Goal: Information Seeking & Learning: Compare options

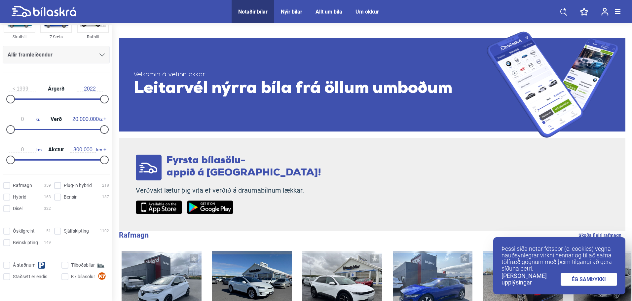
scroll to position [33, 0]
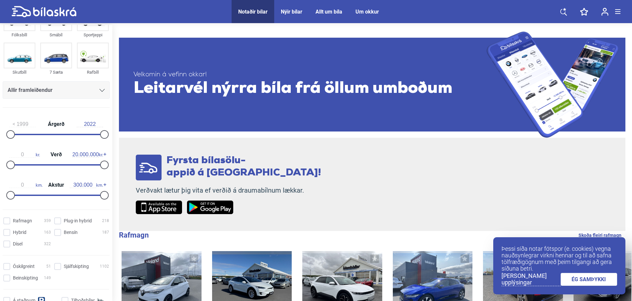
click at [90, 92] on div "Allir framleiðendur" at bounding box center [56, 90] width 97 height 9
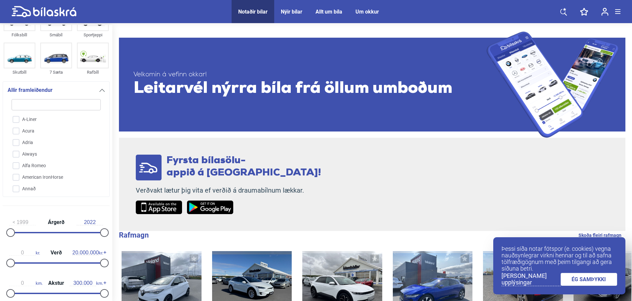
type input "y"
checkbox input "false"
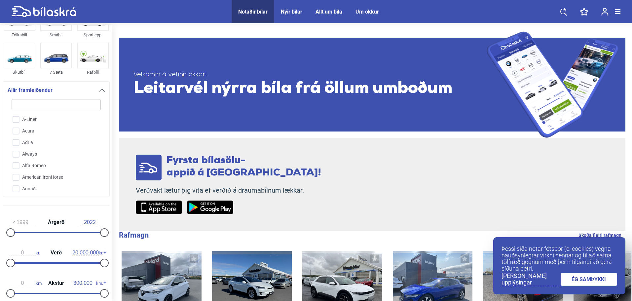
checkbox input "false"
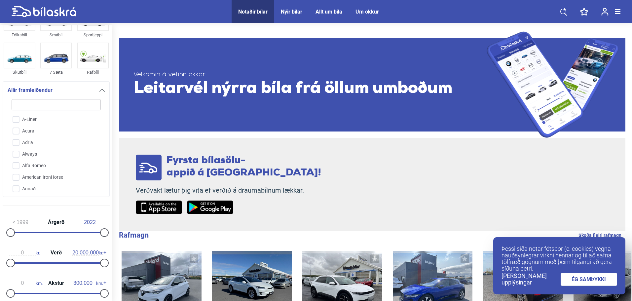
checkbox input "false"
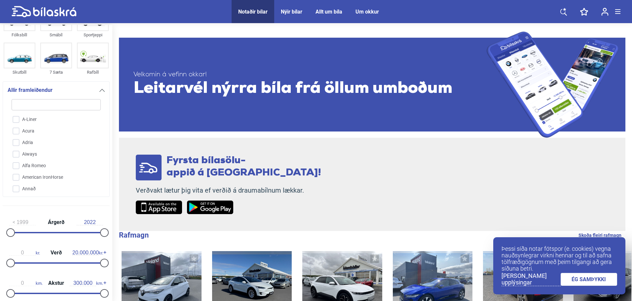
checkbox input "false"
type input "yo"
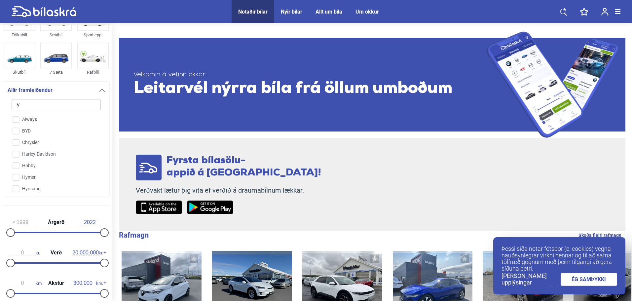
checkbox input "false"
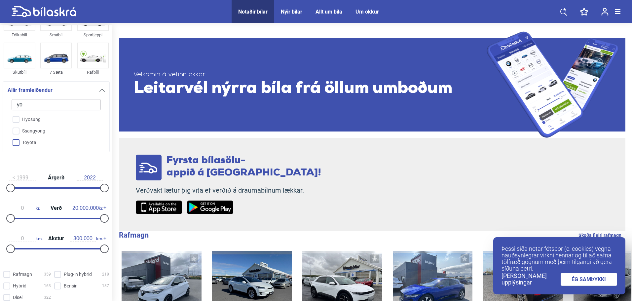
type input "yo"
click at [34, 144] on input "Toyota" at bounding box center [52, 143] width 90 height 12
checkbox input "true"
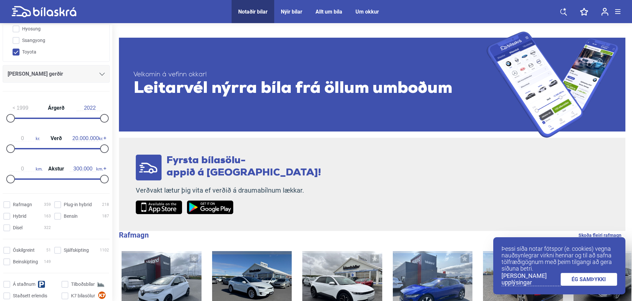
scroll to position [132, 0]
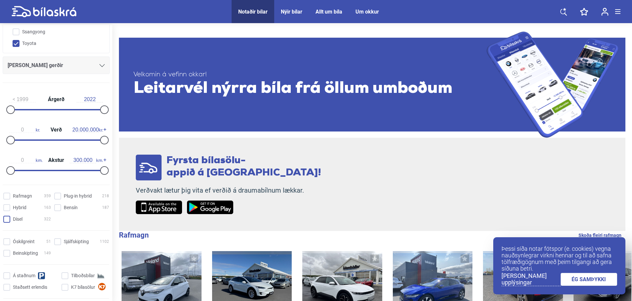
click at [12, 221] on input "Dísel 322" at bounding box center [28, 219] width 48 height 7
checkbox input "true"
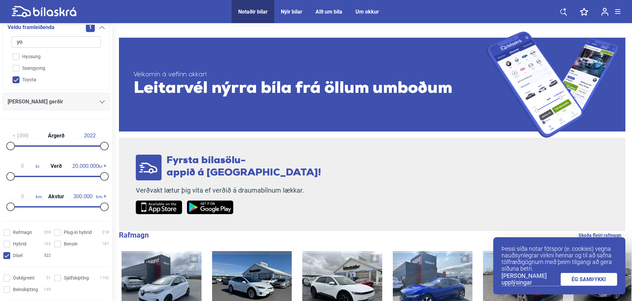
scroll to position [99, 0]
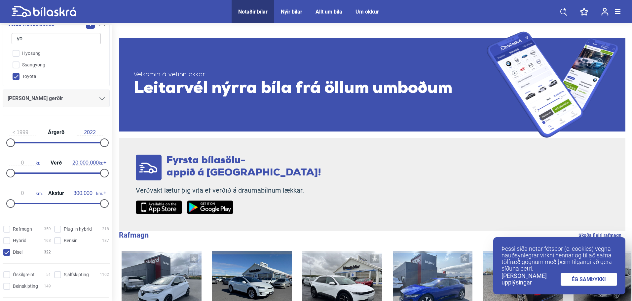
click at [84, 95] on div "[PERSON_NAME] gerðir" at bounding box center [56, 98] width 97 height 9
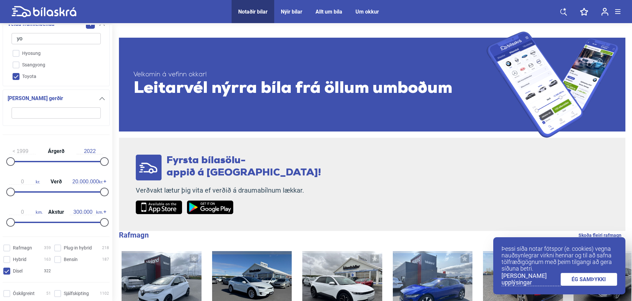
type input "c"
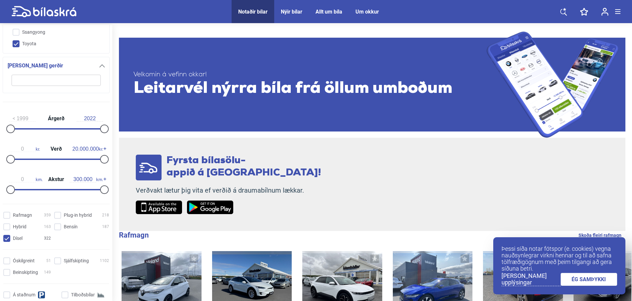
scroll to position [132, 0]
type input "2.500.000"
drag, startPoint x: 101, startPoint y: 161, endPoint x: 20, endPoint y: 166, distance: 80.4
click at [20, 166] on div "0 kr. Verð 2.500.000 kr." at bounding box center [56, 152] width 107 height 30
click at [102, 190] on div at bounding box center [104, 189] width 9 height 9
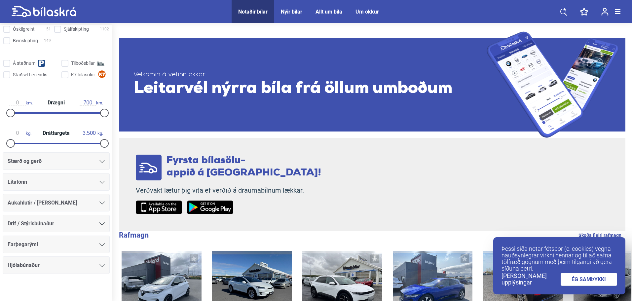
scroll to position [368, 0]
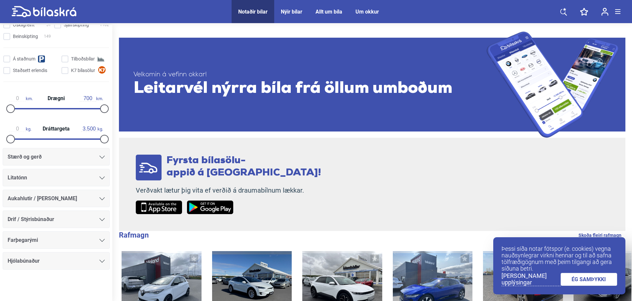
click at [60, 151] on div "Stærð og gerð" at bounding box center [56, 157] width 107 height 18
click at [62, 163] on div "Stærð og gerð" at bounding box center [56, 157] width 107 height 18
click at [66, 156] on div "Stærð og gerð" at bounding box center [56, 156] width 97 height 9
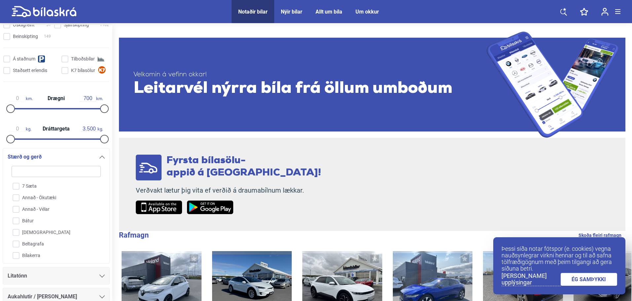
click at [62, 160] on div "Stærð og gerð" at bounding box center [56, 156] width 97 height 9
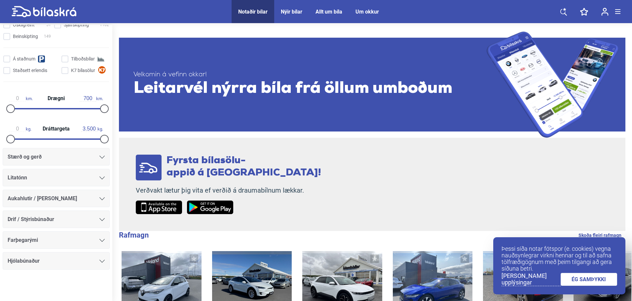
click at [53, 193] on div "Aukahlutir / [PERSON_NAME]" at bounding box center [56, 199] width 107 height 18
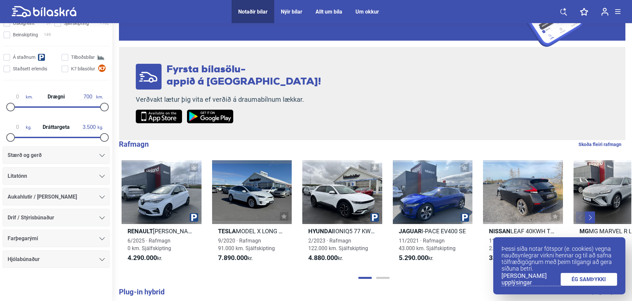
scroll to position [132, 0]
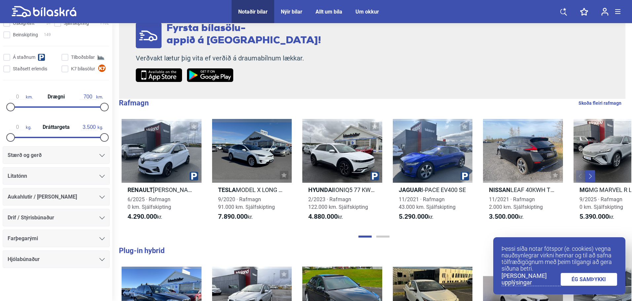
click at [48, 259] on div "Hjólabúnaður" at bounding box center [56, 259] width 97 height 9
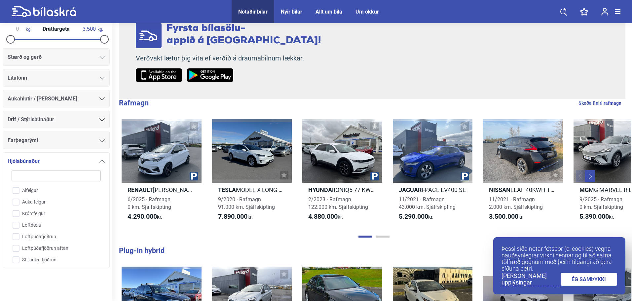
click at [83, 161] on div "Hjólabúnaður" at bounding box center [56, 161] width 97 height 9
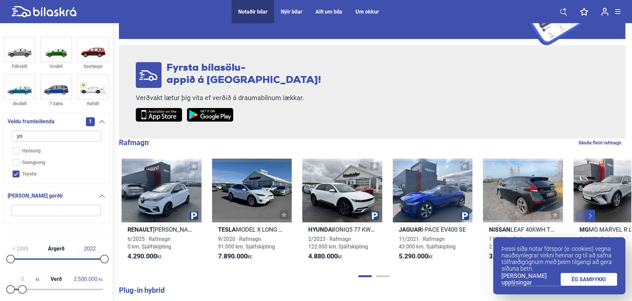
scroll to position [33, 0]
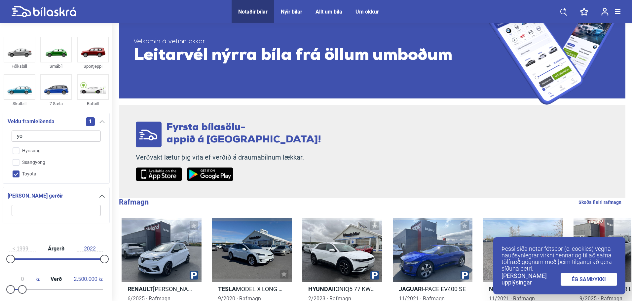
click at [96, 117] on div "Veldu framleiðenda [DEMOGRAPHIC_DATA] Hyosung Ssangyong Toyota" at bounding box center [56, 148] width 107 height 71
click at [98, 118] on div "1" at bounding box center [95, 121] width 19 height 9
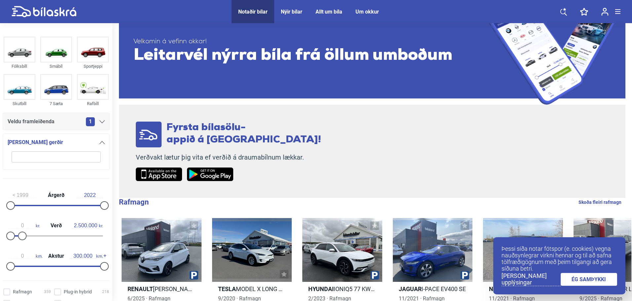
click at [97, 146] on div "[PERSON_NAME] gerðir" at bounding box center [56, 152] width 97 height 28
click at [99, 140] on div at bounding box center [101, 142] width 5 height 5
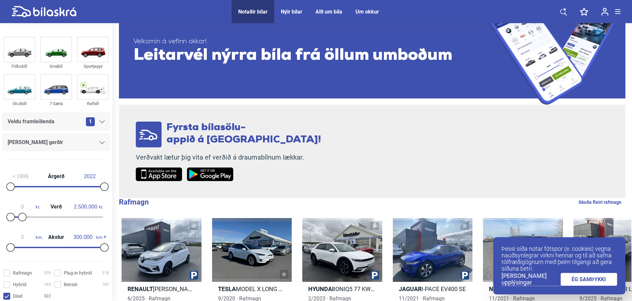
click at [612, 279] on link "ÉG SAMÞYKKI" at bounding box center [588, 279] width 57 height 13
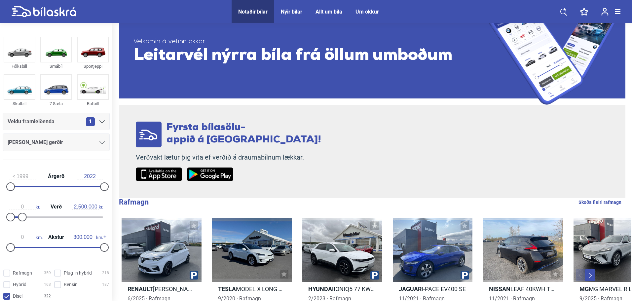
click at [247, 15] on span "Notaðir bílar" at bounding box center [253, 11] width 43 height 23
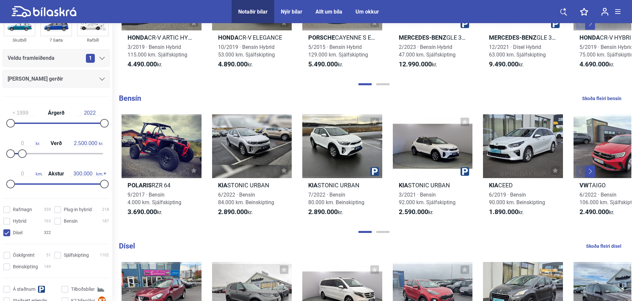
scroll to position [0, 0]
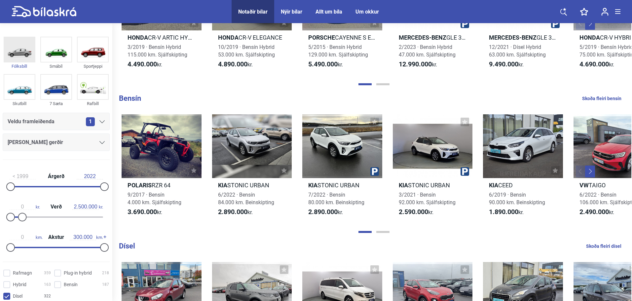
click at [24, 57] on img at bounding box center [19, 49] width 30 height 24
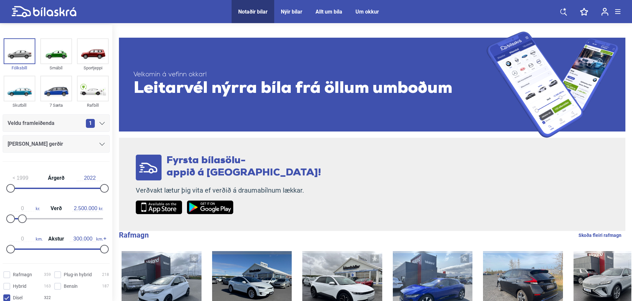
click at [194, 99] on span "Leitarvél nýrra bíla frá öllum umboðum" at bounding box center [309, 89] width 353 height 20
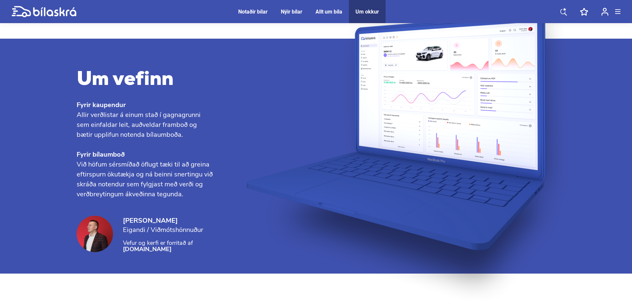
scroll to position [731, 0]
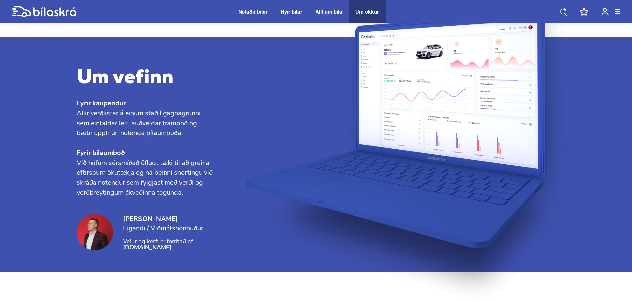
click at [253, 14] on div "Notaðir bílar" at bounding box center [252, 12] width 29 height 6
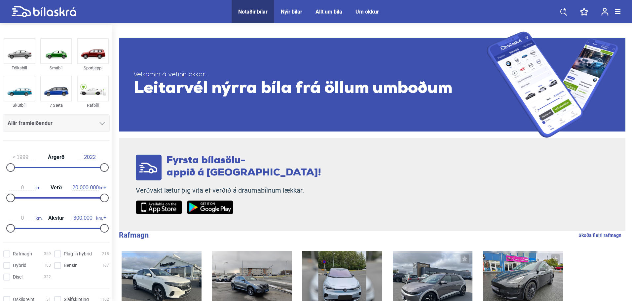
click at [255, 14] on div "Notaðir bílar" at bounding box center [252, 12] width 29 height 6
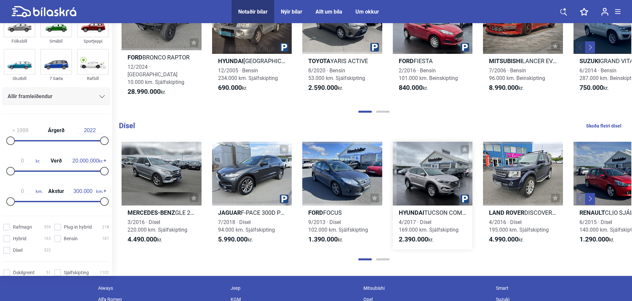
scroll to position [727, 0]
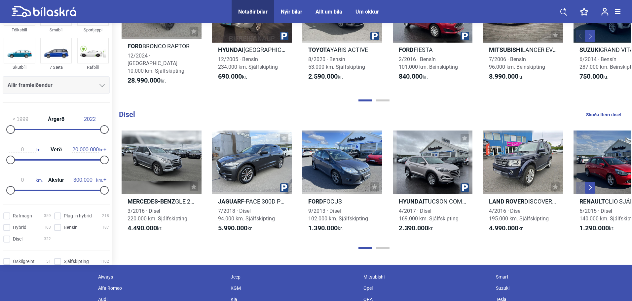
click at [605, 111] on link "Skoða fleiri dísel" at bounding box center [603, 114] width 35 height 9
checkbox input "true"
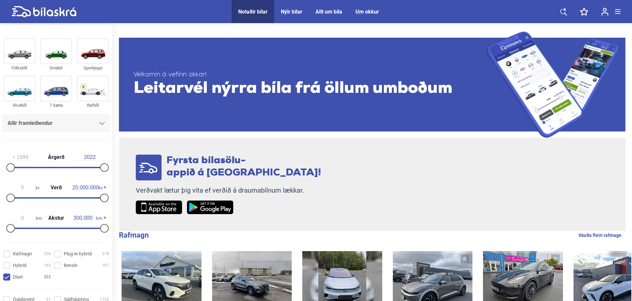
click at [330, 84] on span "Leitarvél nýrra bíla frá öllum umboðum" at bounding box center [309, 89] width 353 height 20
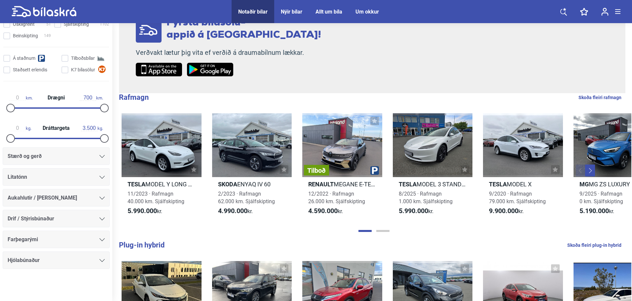
scroll to position [274, 0]
click at [42, 16] on icon at bounding box center [44, 12] width 65 height 12
click at [562, 11] on icon at bounding box center [563, 12] width 7 height 8
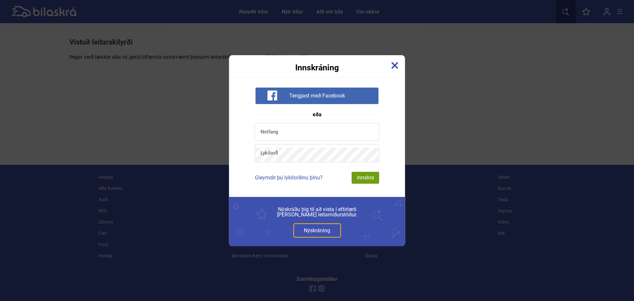
click at [395, 62] on img at bounding box center [394, 65] width 7 height 7
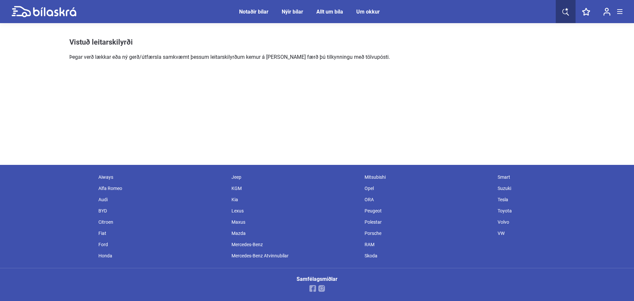
click at [68, 18] on link at bounding box center [44, 11] width 65 height 23
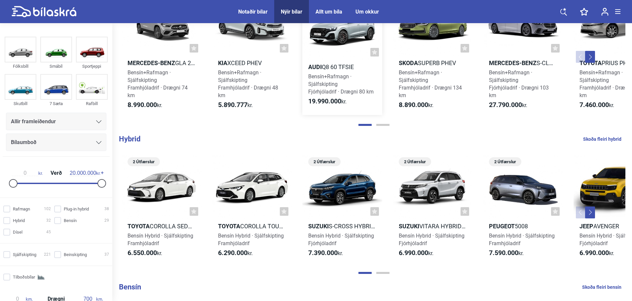
scroll to position [405, 0]
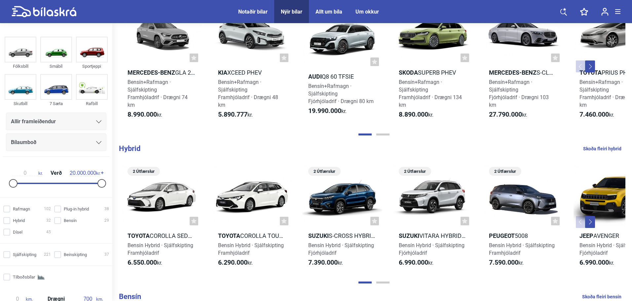
click at [235, 1] on span "Notaðir bílar" at bounding box center [253, 11] width 43 height 23
drag, startPoint x: 240, startPoint y: 6, endPoint x: 244, endPoint y: 8, distance: 4.7
click at [243, 7] on span "Notaðir bílar" at bounding box center [253, 11] width 43 height 23
click at [259, 13] on div "Notaðir bílar" at bounding box center [252, 12] width 29 height 6
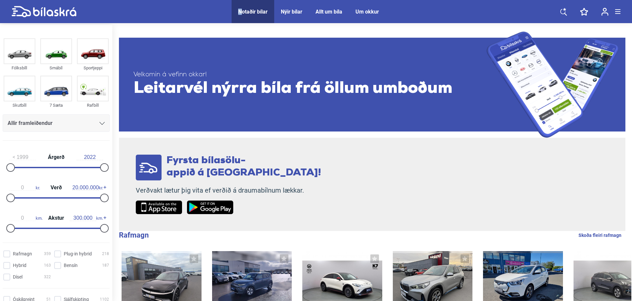
click at [563, 12] on icon at bounding box center [563, 12] width 7 height 8
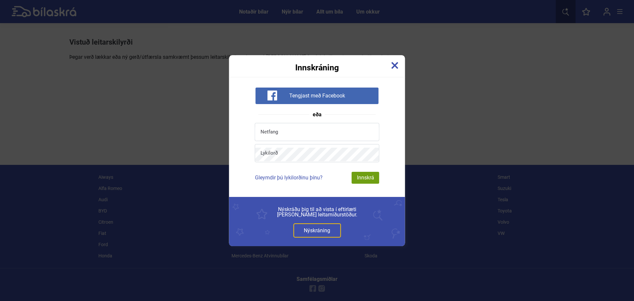
click at [404, 68] on div "Innskráning" at bounding box center [317, 63] width 176 height 17
click at [394, 67] on img at bounding box center [394, 65] width 7 height 7
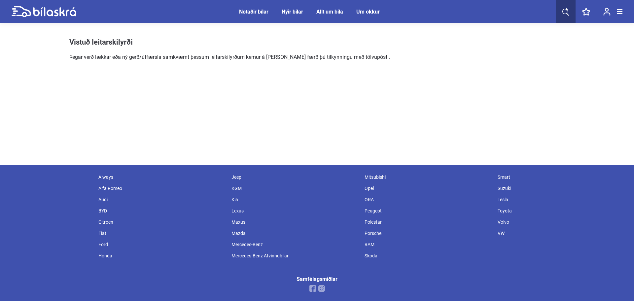
click at [23, 6] on icon at bounding box center [44, 12] width 65 height 12
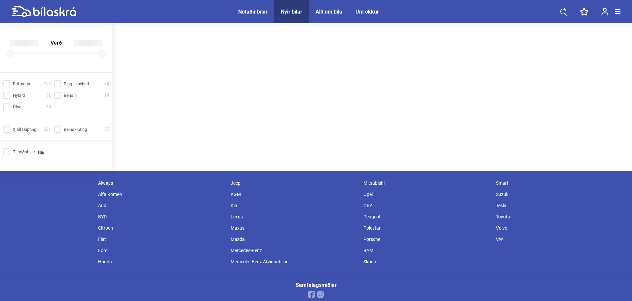
scroll to position [138, 0]
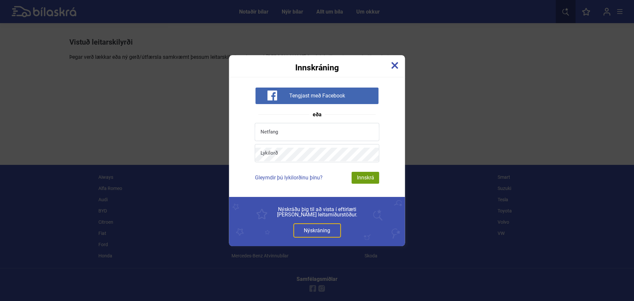
drag, startPoint x: 398, startPoint y: 66, endPoint x: 329, endPoint y: 53, distance: 70.0
click at [398, 66] on img at bounding box center [394, 65] width 7 height 7
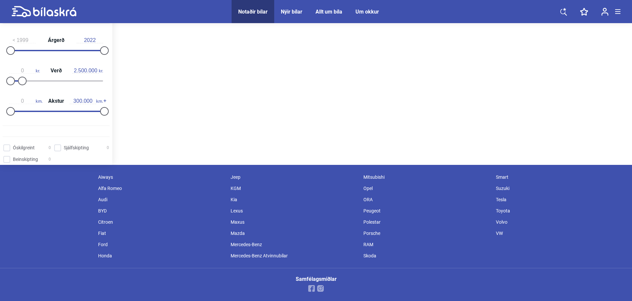
scroll to position [6, 0]
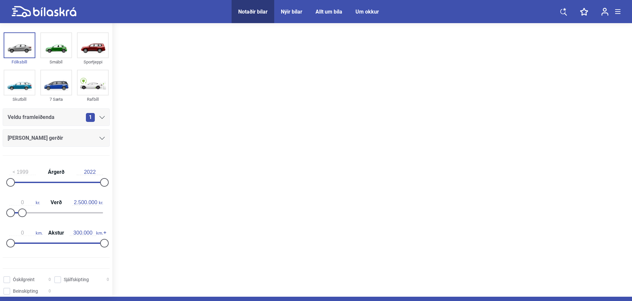
type input "20.000.000"
